Goal: Task Accomplishment & Management: Manage account settings

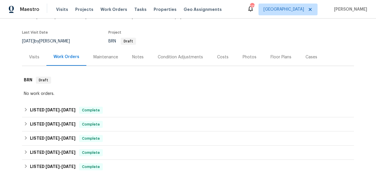
scroll to position [43, 0]
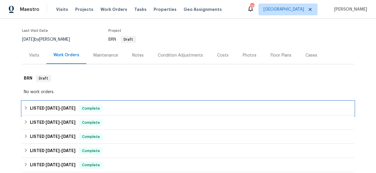
click at [82, 106] on span "Complete" at bounding box center [91, 108] width 23 height 6
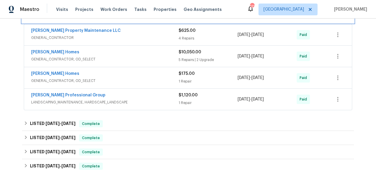
scroll to position [143, 0]
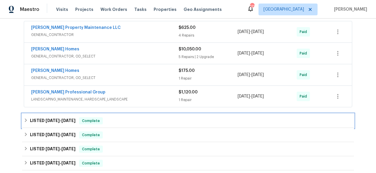
click at [71, 121] on span "[DATE]" at bounding box center [68, 120] width 14 height 4
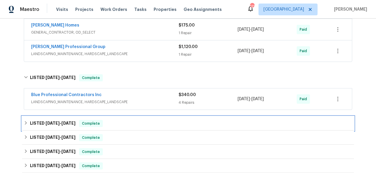
click at [71, 121] on h6 "LISTED [DATE] - [DATE]" at bounding box center [53, 123] width 46 height 7
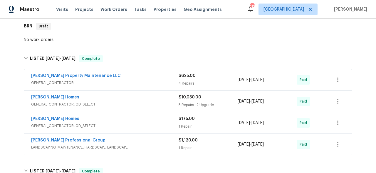
scroll to position [99, 0]
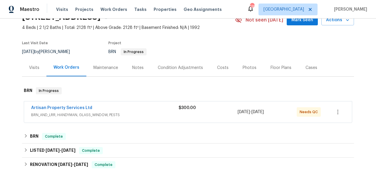
scroll to position [36, 0]
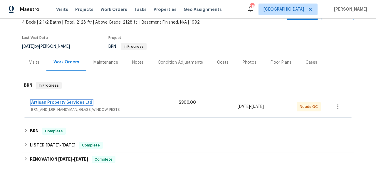
click at [77, 102] on link "Artisan Property Services Ltd" at bounding box center [61, 102] width 61 height 4
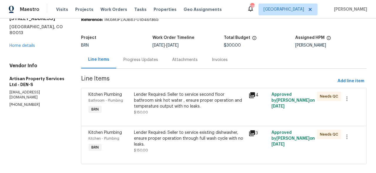
scroll to position [38, 0]
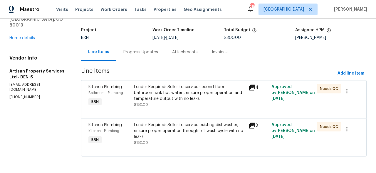
click at [135, 49] on div "Progress Updates" at bounding box center [140, 52] width 35 height 6
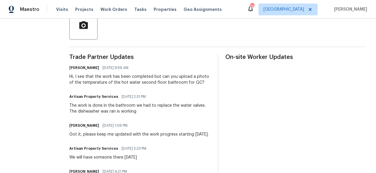
scroll to position [148, 0]
